Goal: Information Seeking & Learning: Learn about a topic

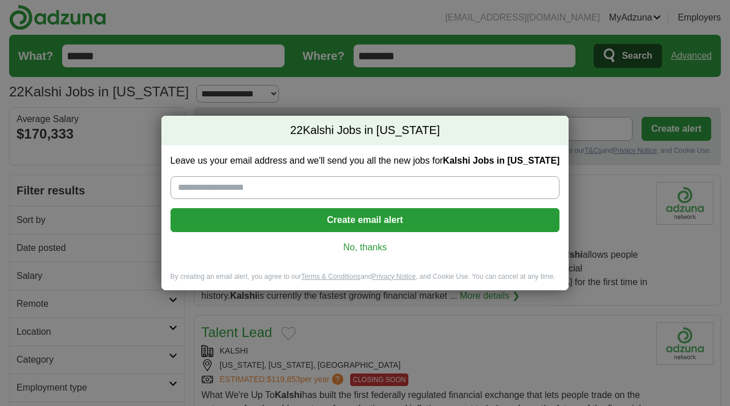
click at [354, 253] on link "No, thanks" at bounding box center [365, 247] width 371 height 13
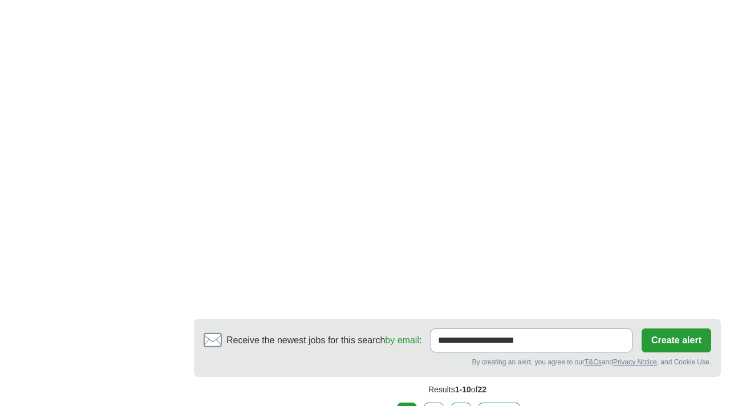
scroll to position [2104, 0]
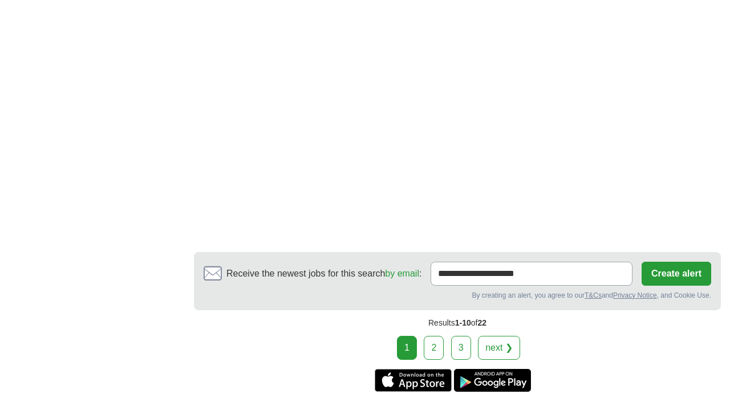
click at [442, 354] on link "2" at bounding box center [434, 348] width 20 height 24
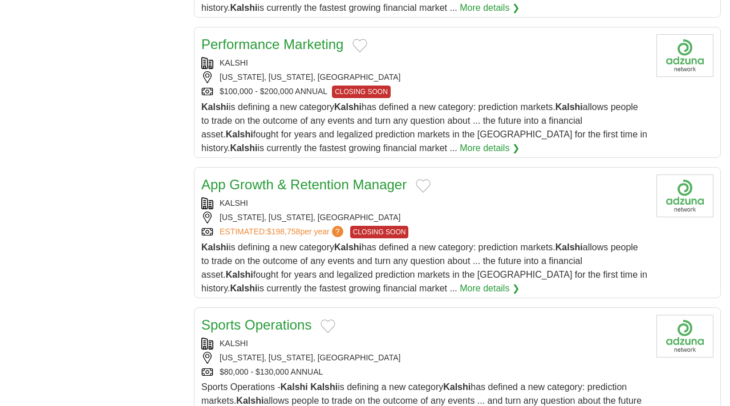
scroll to position [1283, 0]
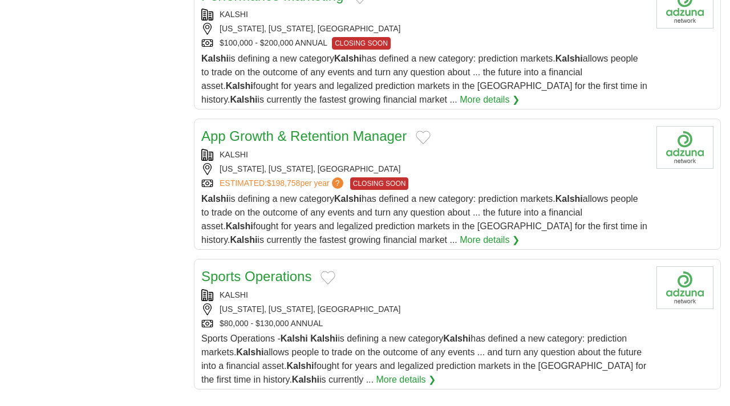
click at [401, 386] on link "More details ❯" at bounding box center [406, 380] width 60 height 14
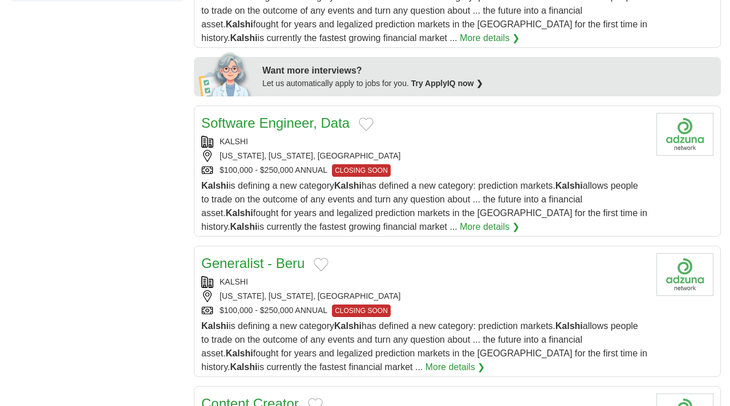
scroll to position [0, 0]
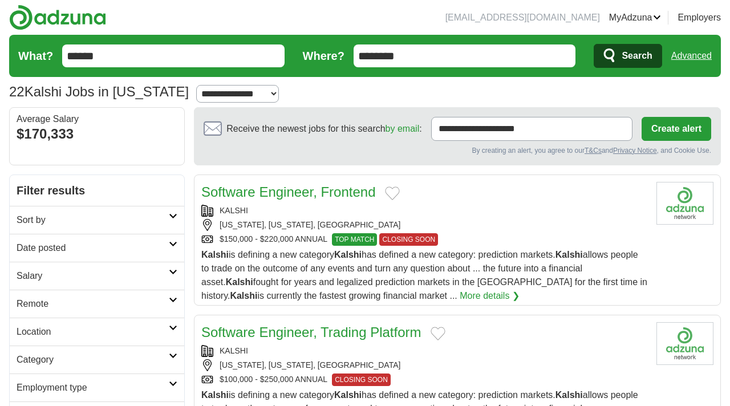
click at [46, 11] on img at bounding box center [57, 18] width 97 height 26
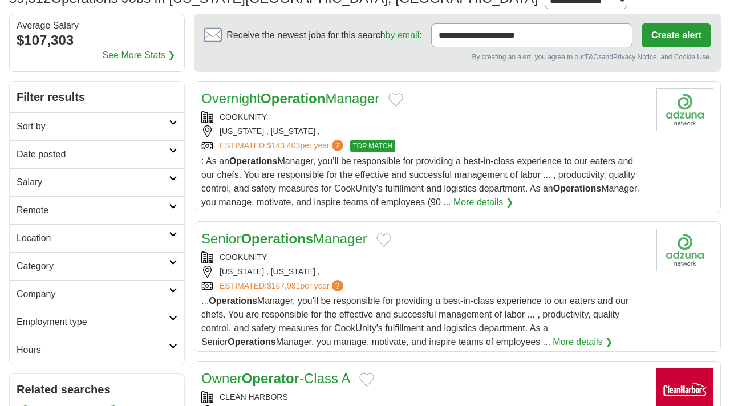
scroll to position [103, 0]
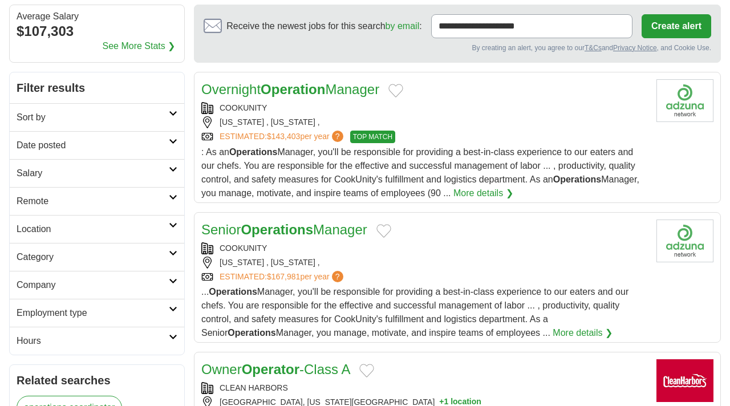
click at [168, 261] on h2 "Category" at bounding box center [93, 257] width 152 height 14
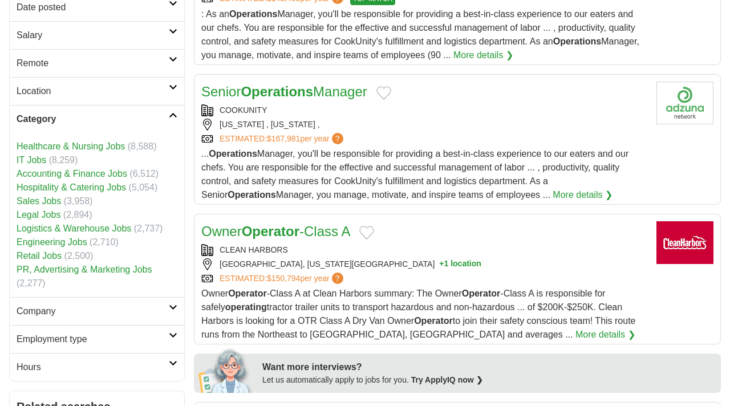
scroll to position [0, 0]
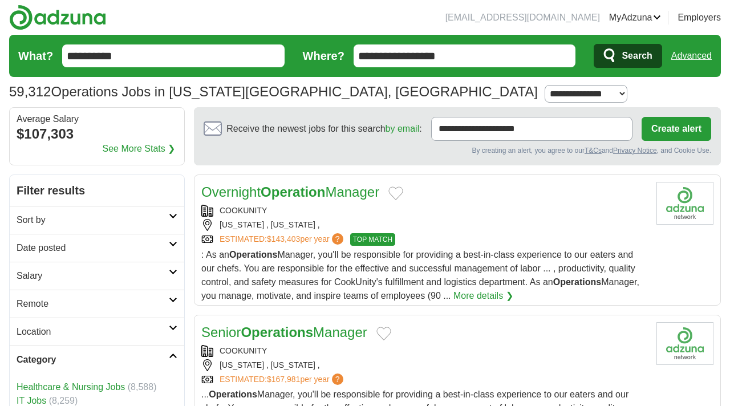
click at [157, 55] on input "**********" at bounding box center [173, 56] width 223 height 23
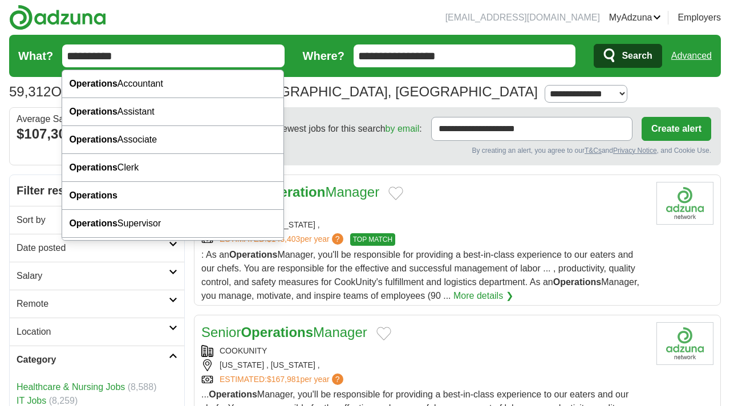
click at [157, 55] on input "**********" at bounding box center [173, 56] width 223 height 23
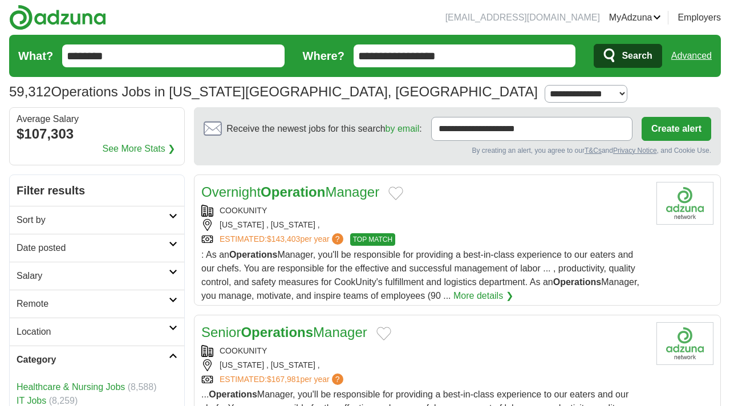
type input "********"
click at [594, 44] on button "Search" at bounding box center [628, 56] width 68 height 24
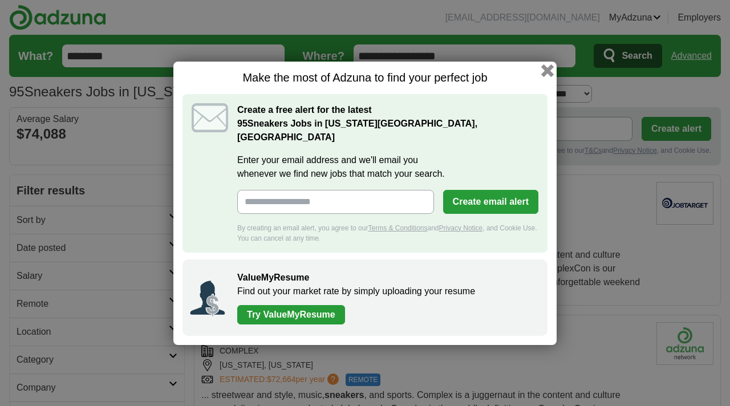
click at [547, 76] on button "button" at bounding box center [547, 70] width 13 height 13
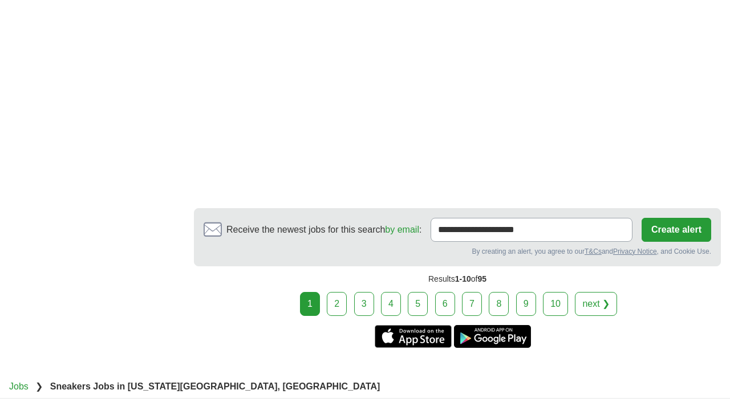
scroll to position [2208, 0]
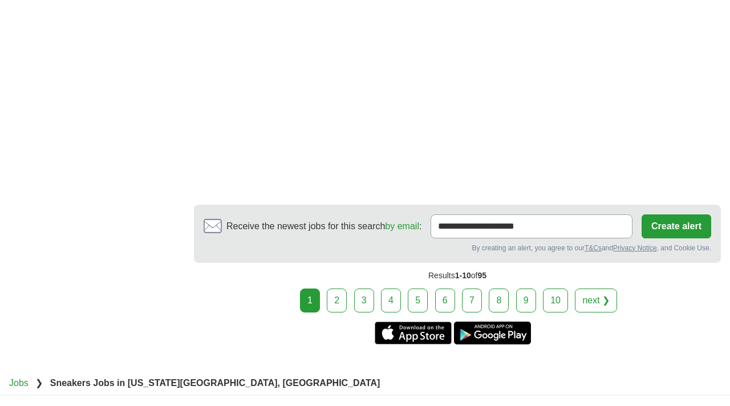
click at [336, 289] on link "2" at bounding box center [337, 301] width 20 height 24
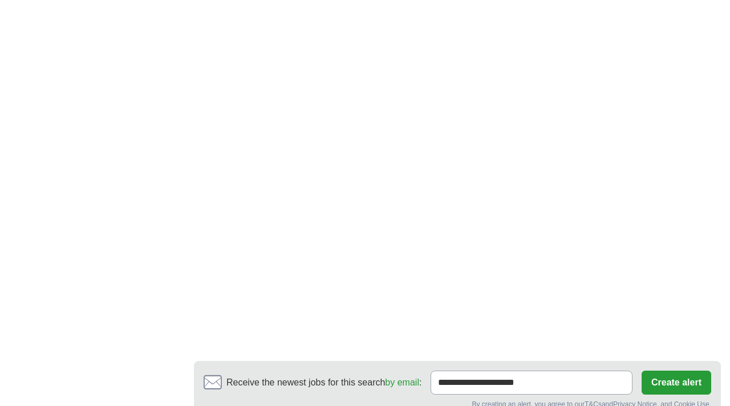
scroll to position [2285, 0]
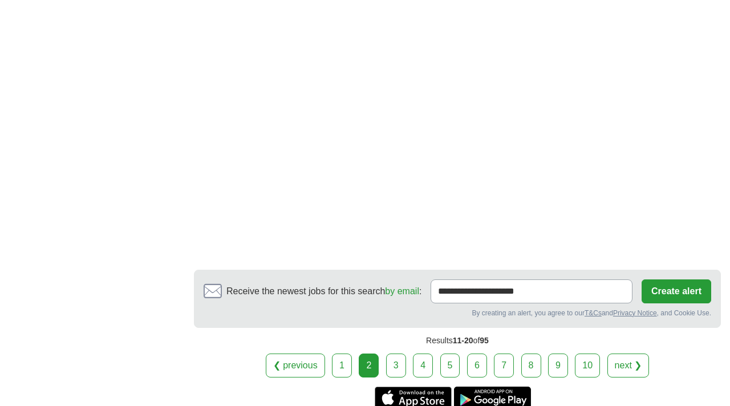
click at [405, 354] on link "3" at bounding box center [396, 366] width 20 height 24
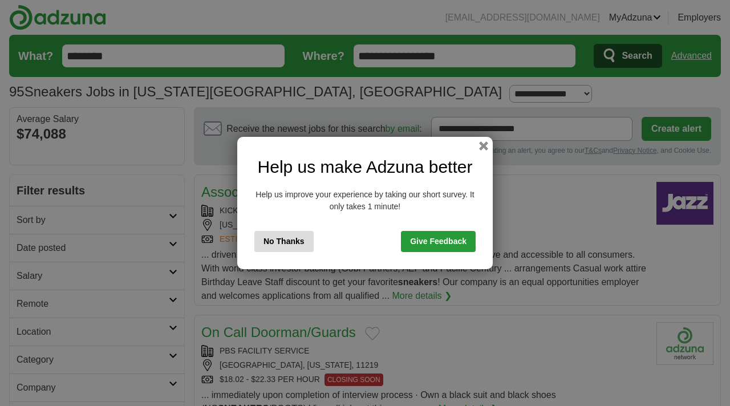
click at [292, 243] on button "No Thanks" at bounding box center [283, 241] width 59 height 21
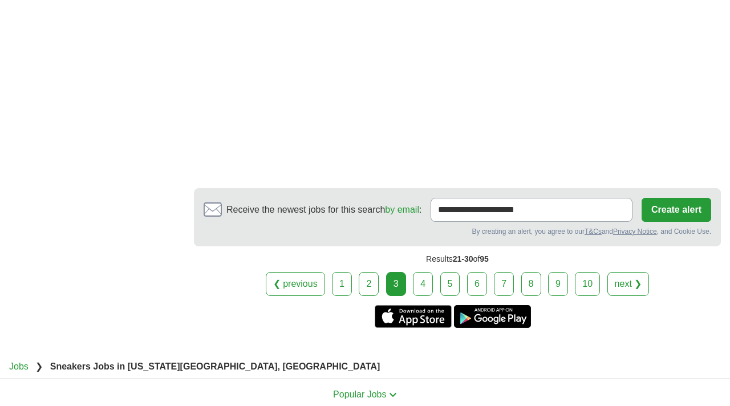
scroll to position [2229, 0]
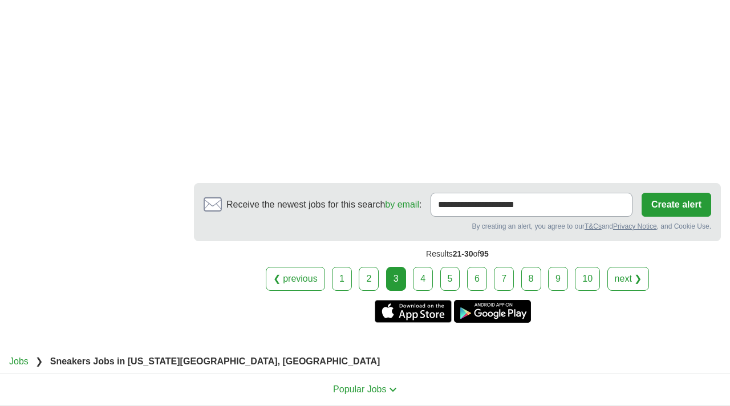
click at [430, 267] on link "4" at bounding box center [423, 279] width 20 height 24
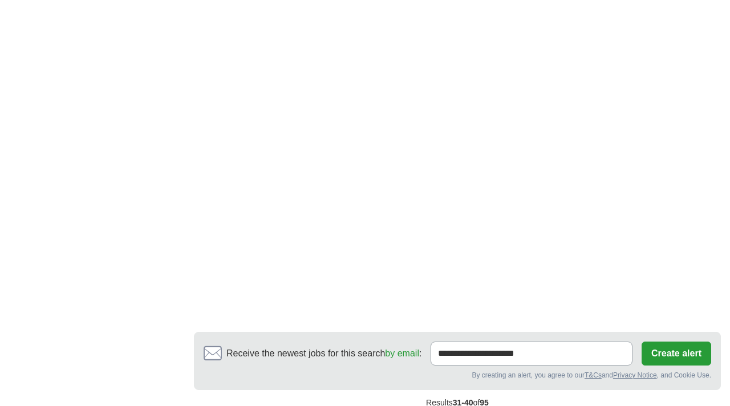
scroll to position [2368, 0]
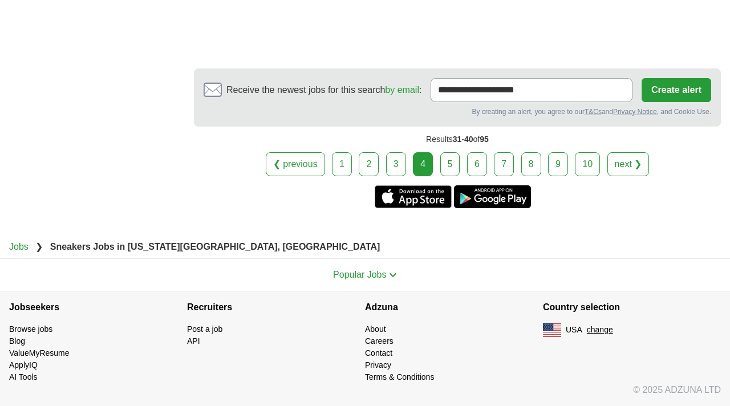
click at [450, 165] on link "5" at bounding box center [450, 164] width 20 height 24
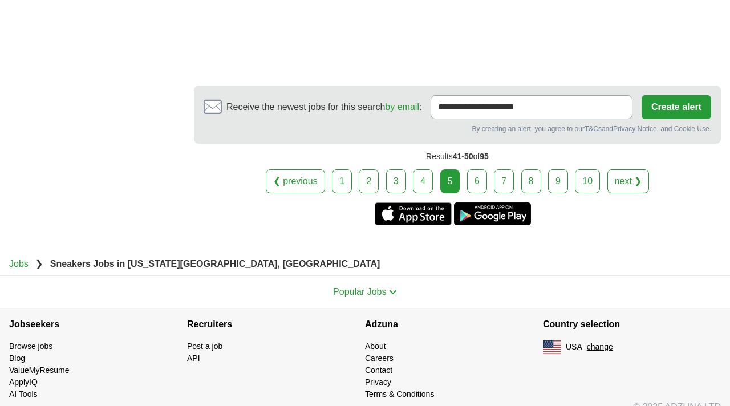
scroll to position [1979, 0]
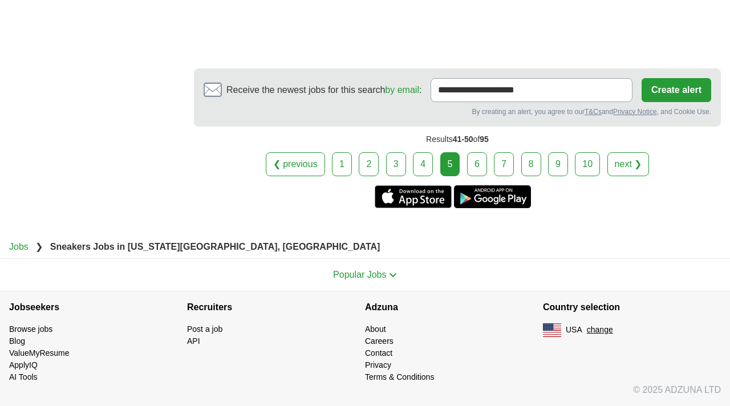
click at [482, 165] on link "6" at bounding box center [477, 164] width 20 height 24
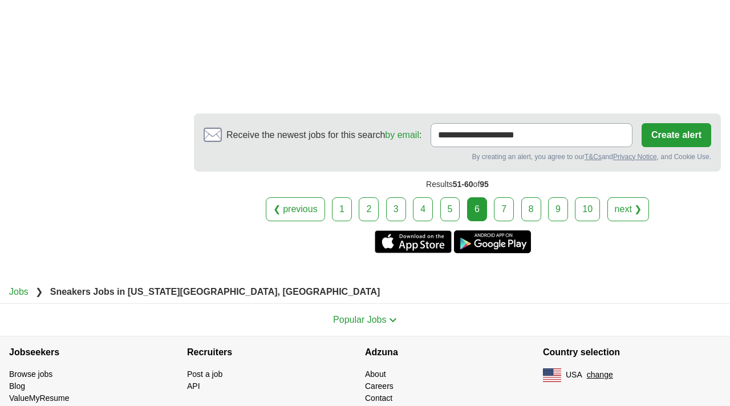
scroll to position [2130, 0]
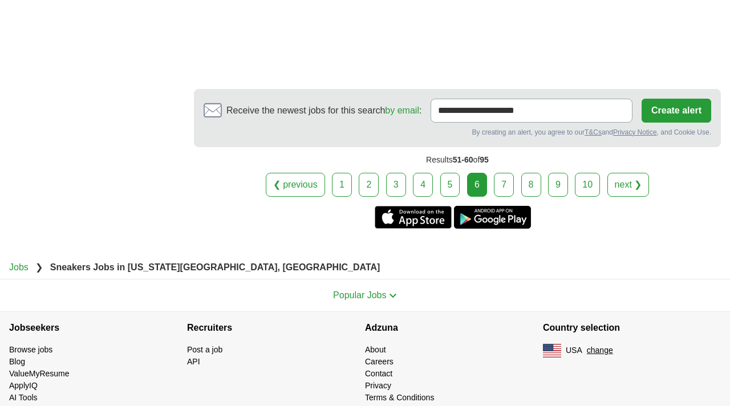
click at [589, 188] on link "10" at bounding box center [587, 185] width 25 height 24
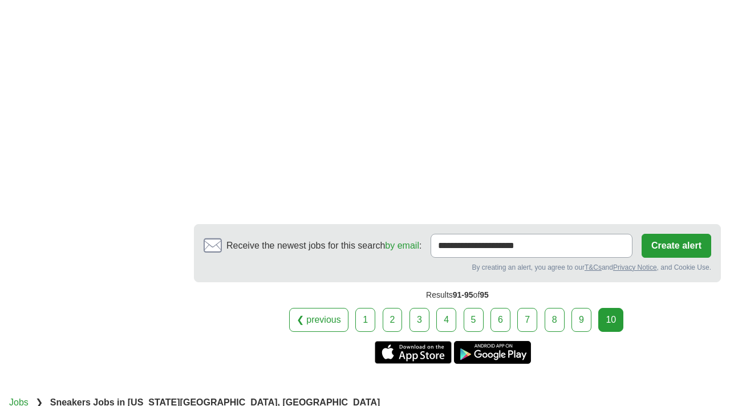
scroll to position [912, 0]
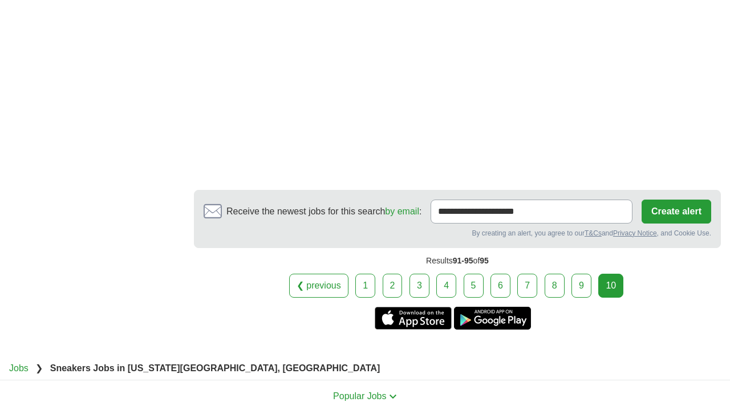
click at [582, 274] on link "9" at bounding box center [582, 286] width 20 height 24
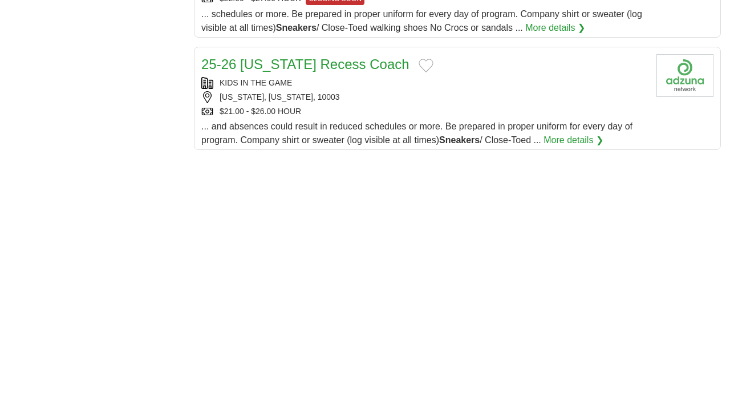
scroll to position [1292, 0]
